Goal: Browse casually

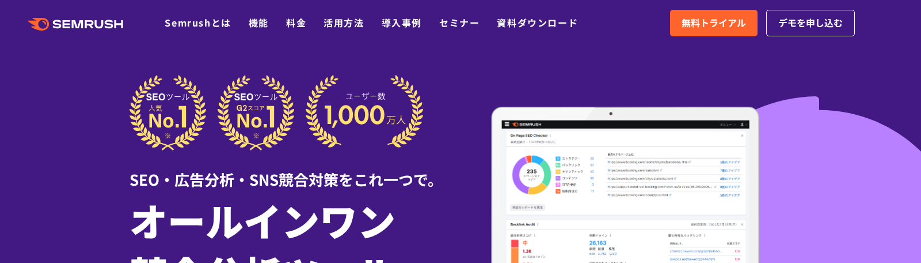
click at [402, 179] on div "SEO・広告分析・SNS競合対策をこれ一つで。" at bounding box center [295, 170] width 331 height 40
click at [469, 199] on img at bounding box center [626, 201] width 331 height 189
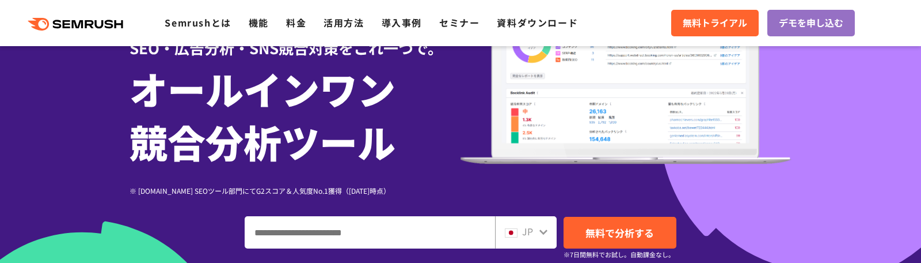
scroll to position [82, 0]
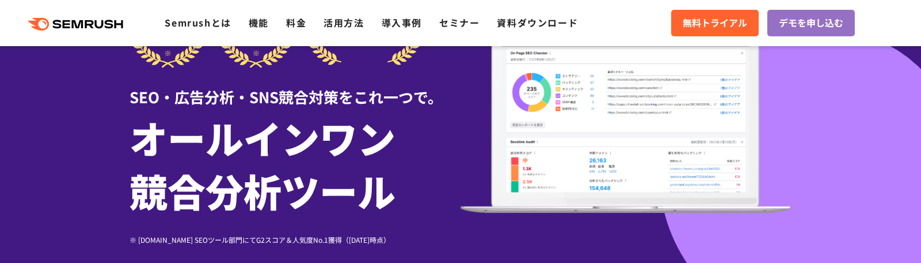
click at [384, 204] on h1 "オールインワン 競合分析ツール" at bounding box center [295, 164] width 331 height 106
